Goal: Navigation & Orientation: Find specific page/section

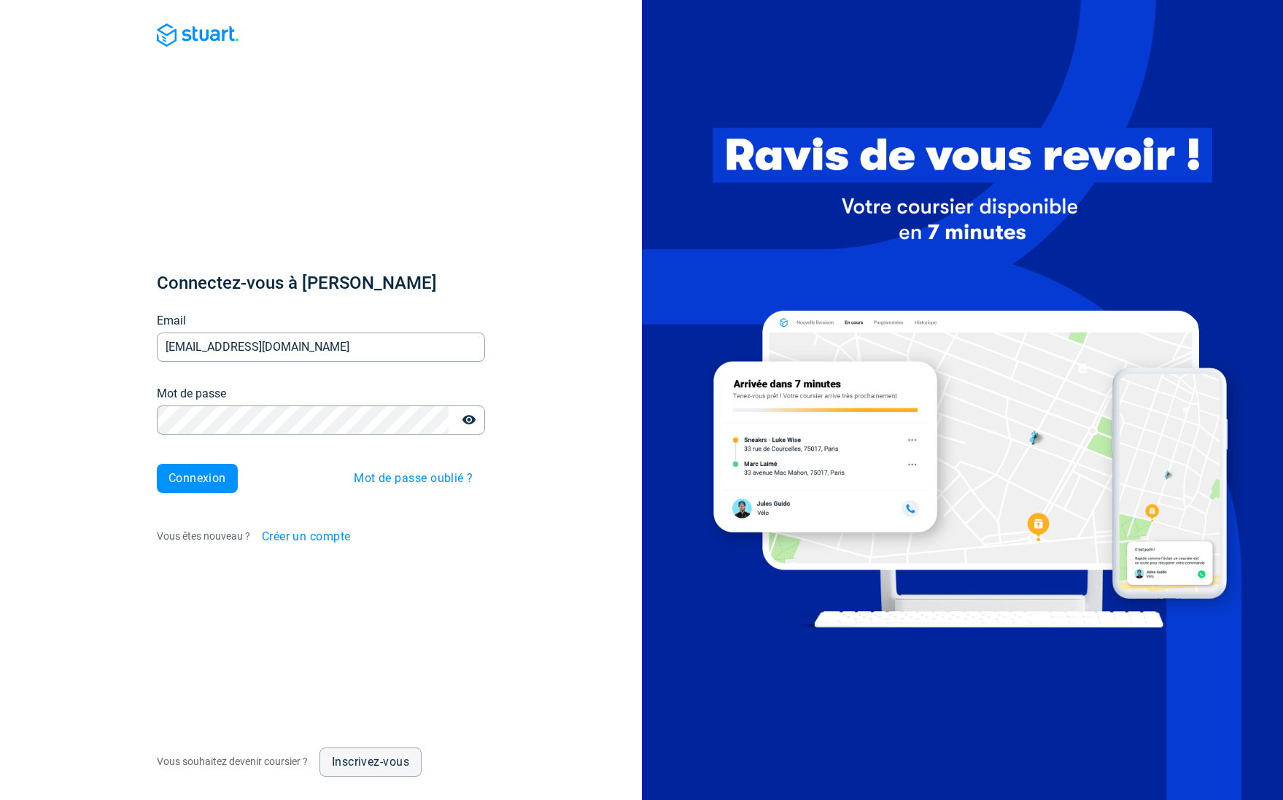
type input "[EMAIL_ADDRESS][DOMAIN_NAME]"
click at [197, 478] on button "Connexion" at bounding box center [197, 478] width 81 height 29
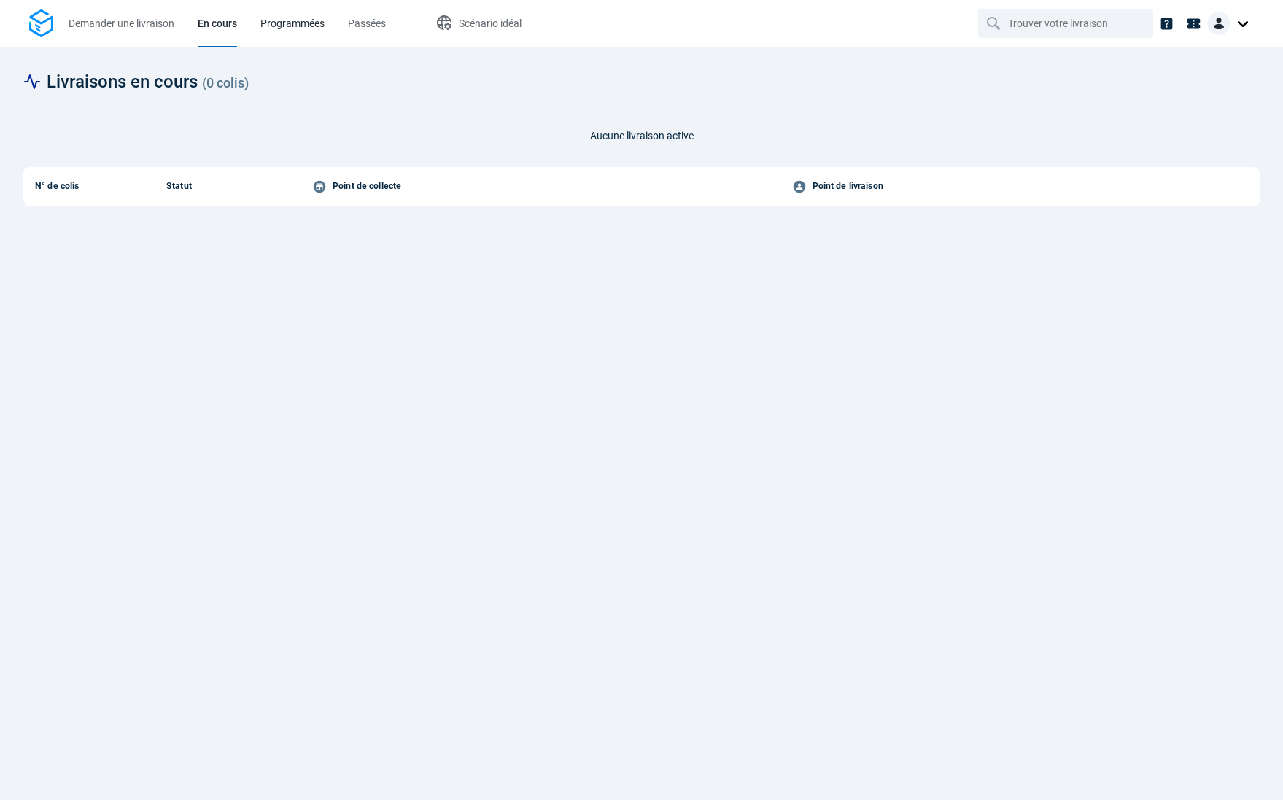
click at [310, 16] on span "Programmées" at bounding box center [292, 23] width 64 height 15
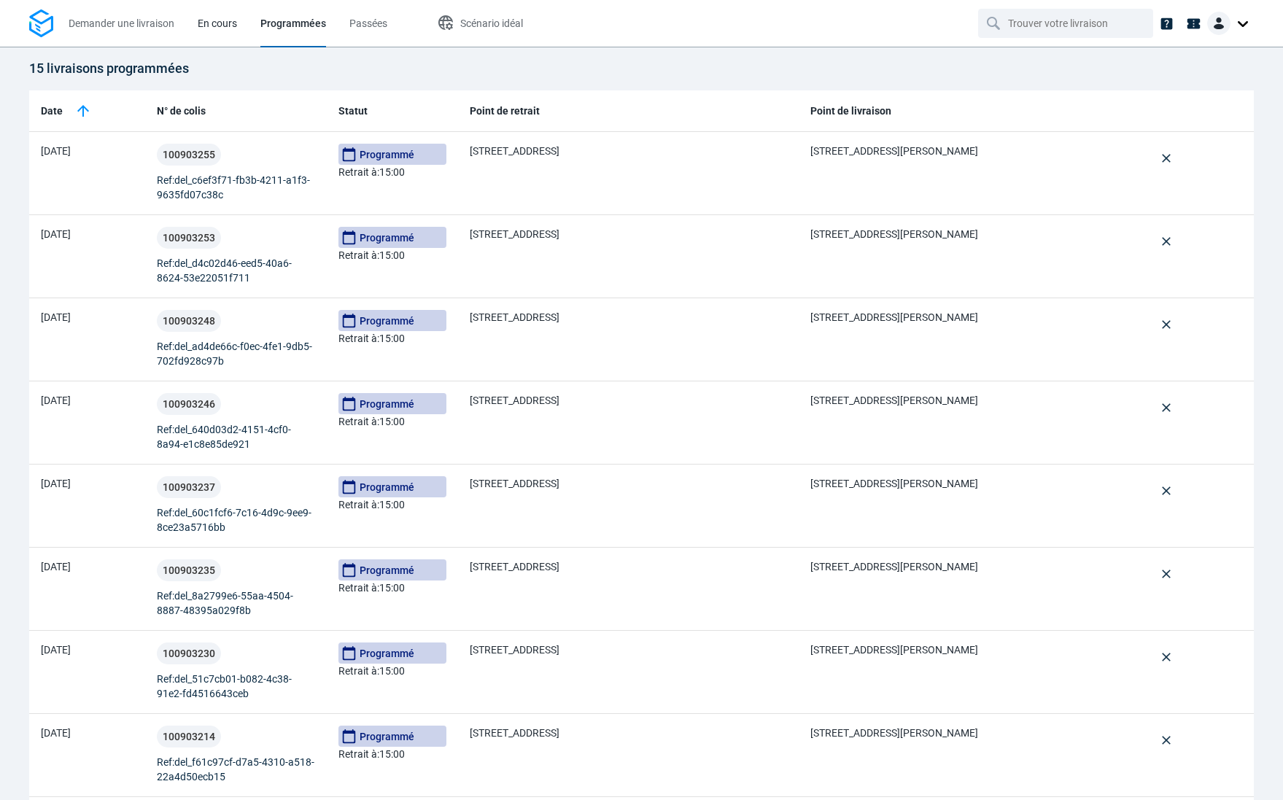
click at [225, 28] on span "En cours" at bounding box center [217, 24] width 39 height 12
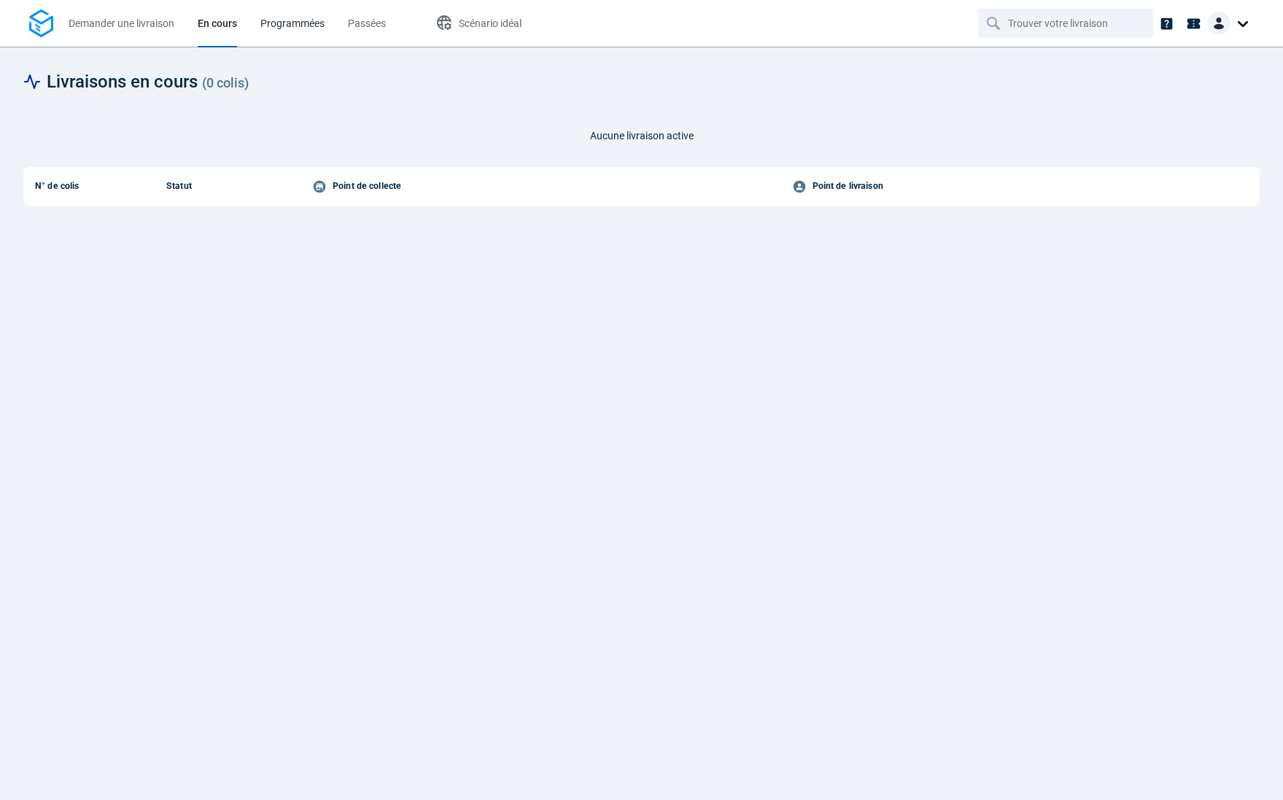
click at [291, 23] on span "Programmées" at bounding box center [292, 24] width 64 height 12
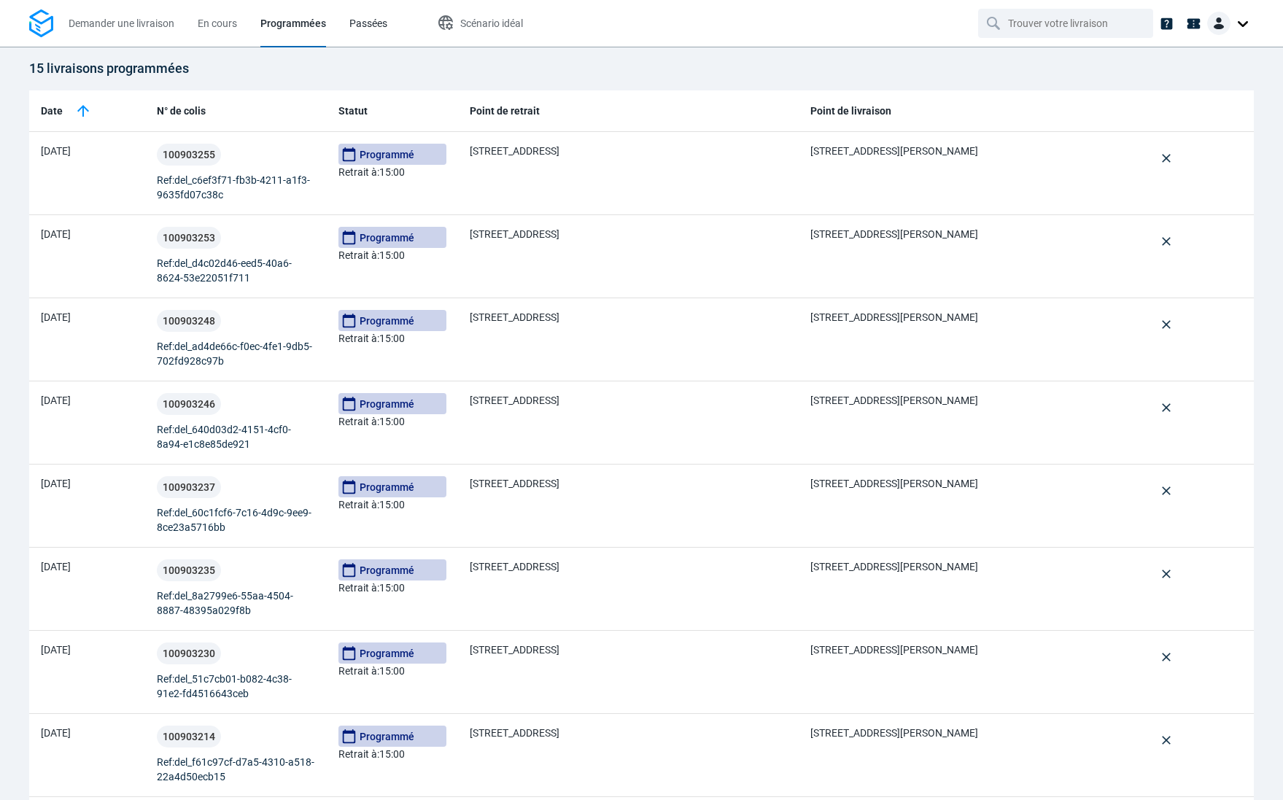
click at [379, 22] on span "Passées" at bounding box center [368, 24] width 38 height 12
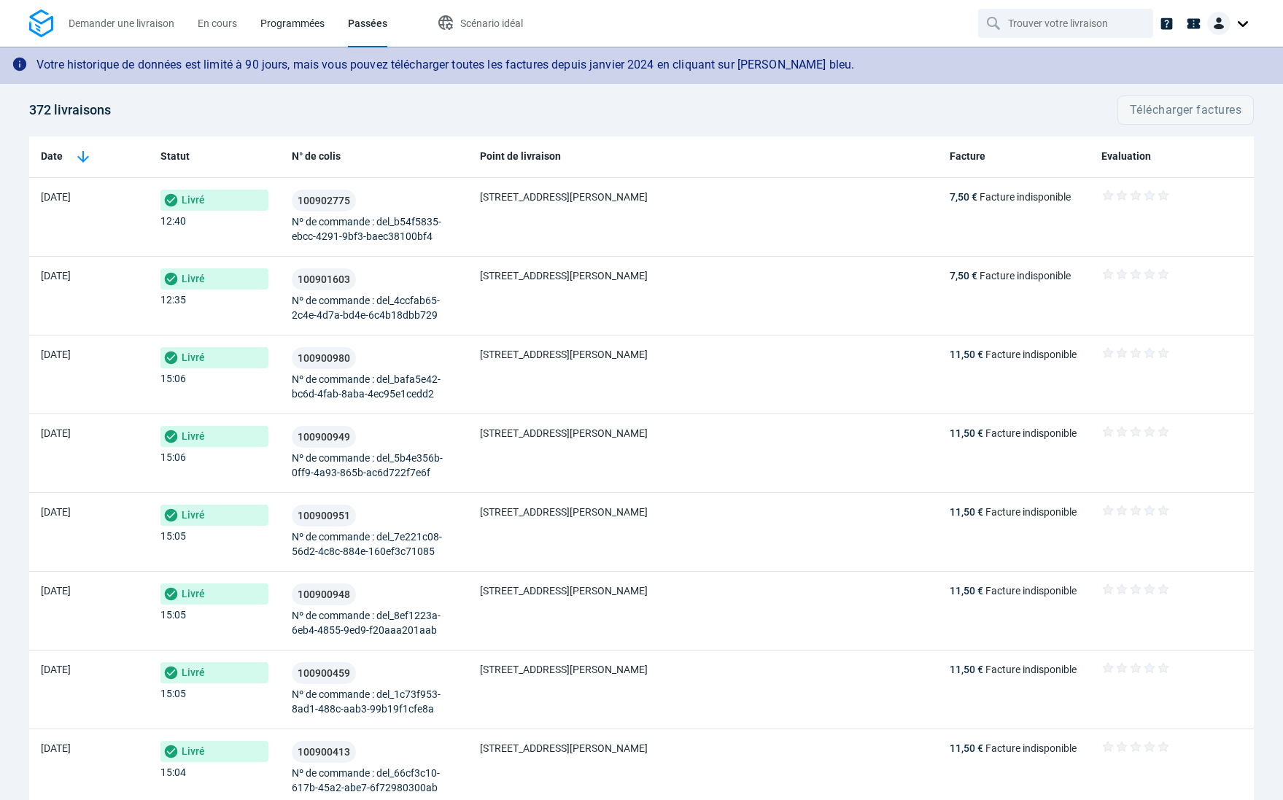
click at [300, 21] on span "Programmées" at bounding box center [292, 24] width 64 height 12
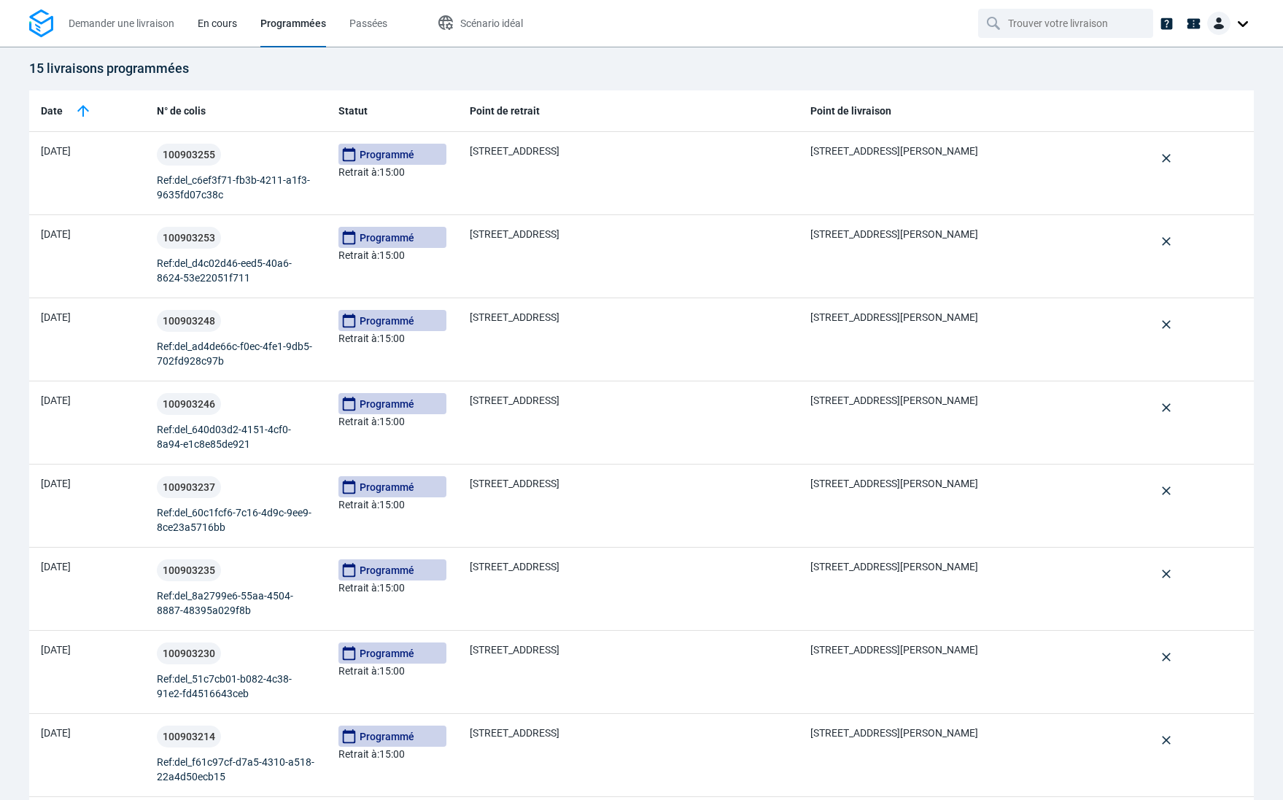
click at [209, 24] on span "En cours" at bounding box center [217, 24] width 39 height 12
